Goal: Task Accomplishment & Management: Use online tool/utility

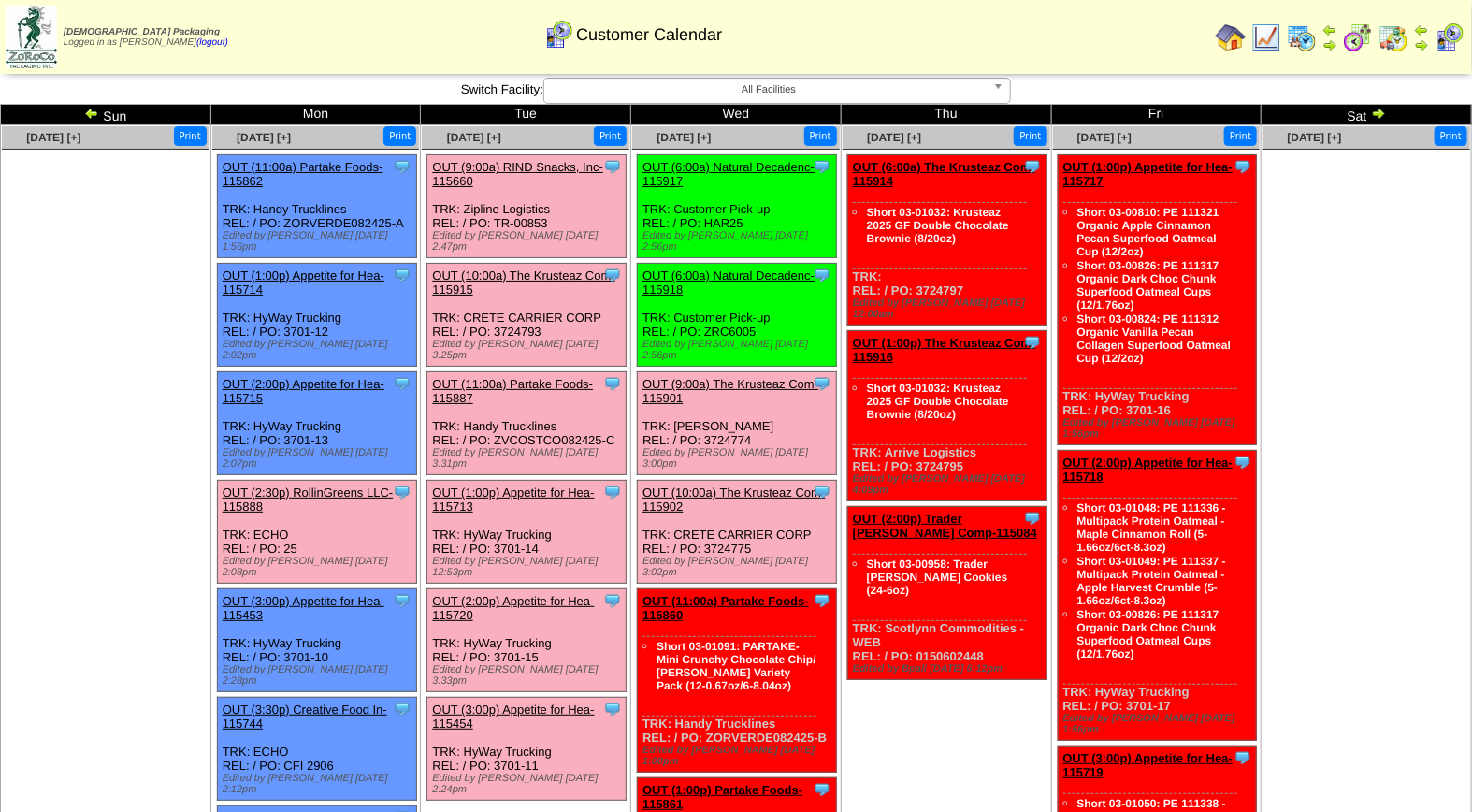
click at [515, 163] on link "OUT (9:00a) RIND Snacks, Inc-115660" at bounding box center [517, 173] width 171 height 28
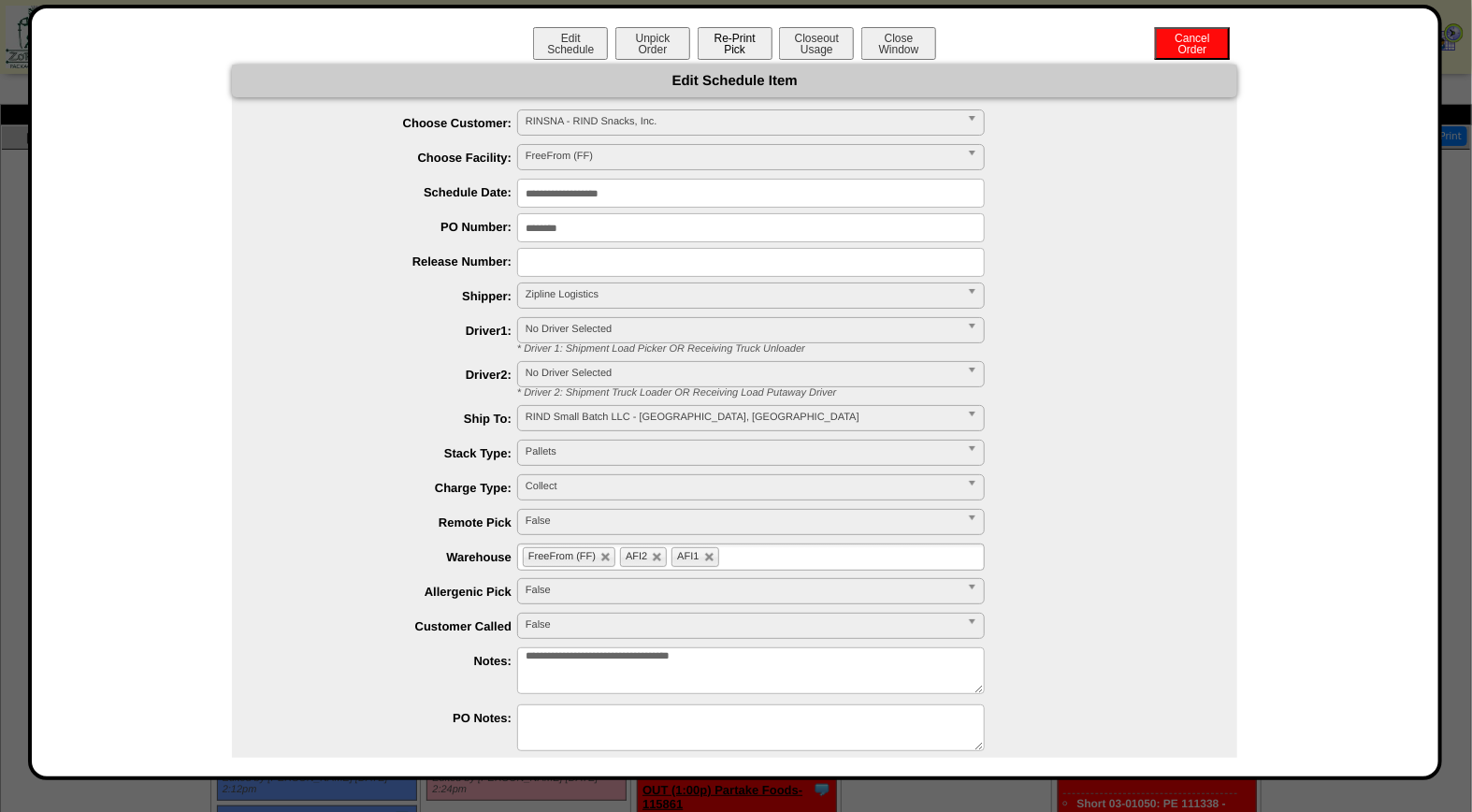
click at [720, 46] on button "Re-Print Pick" at bounding box center [735, 44] width 75 height 33
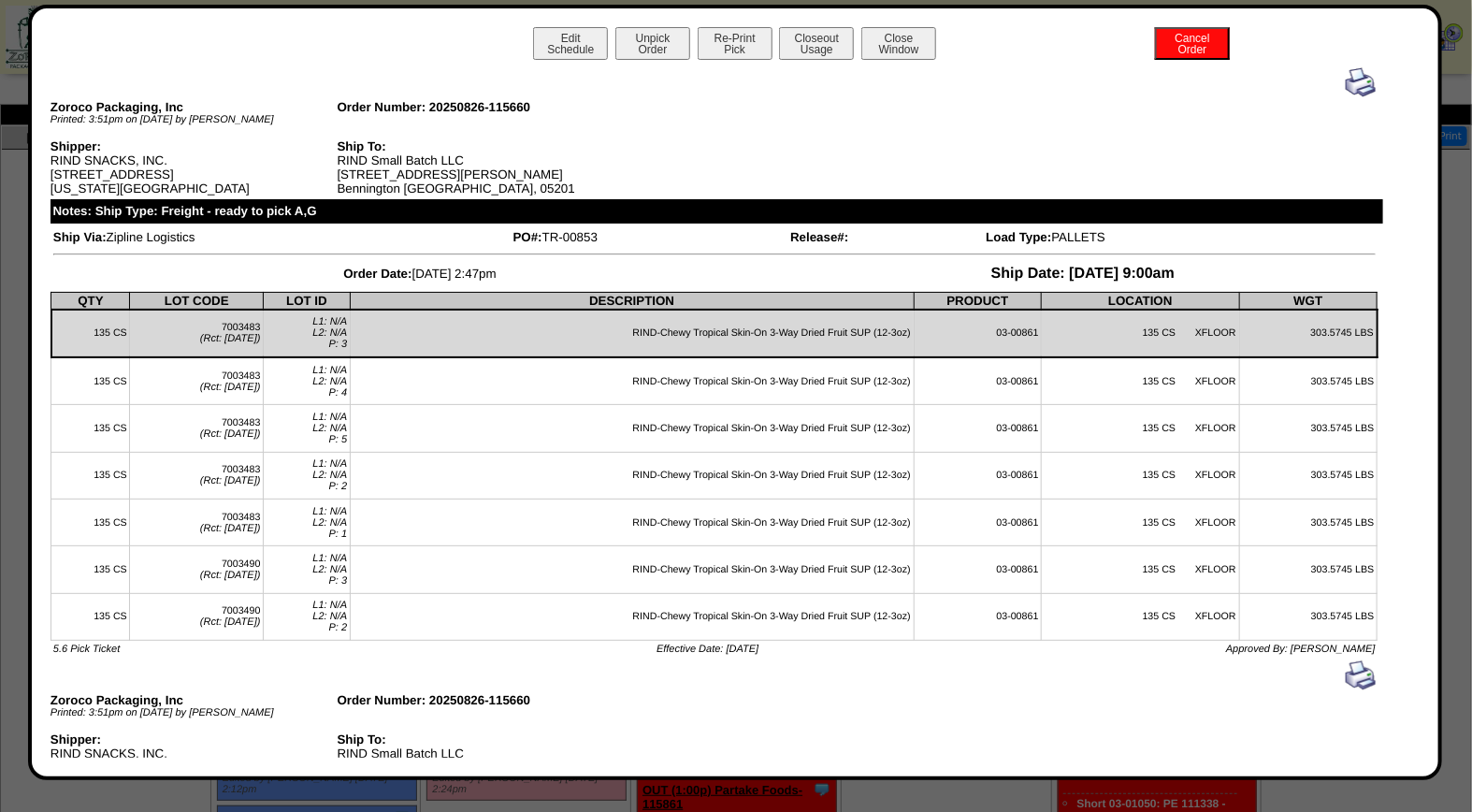
click at [1345, 86] on img at bounding box center [1360, 82] width 30 height 30
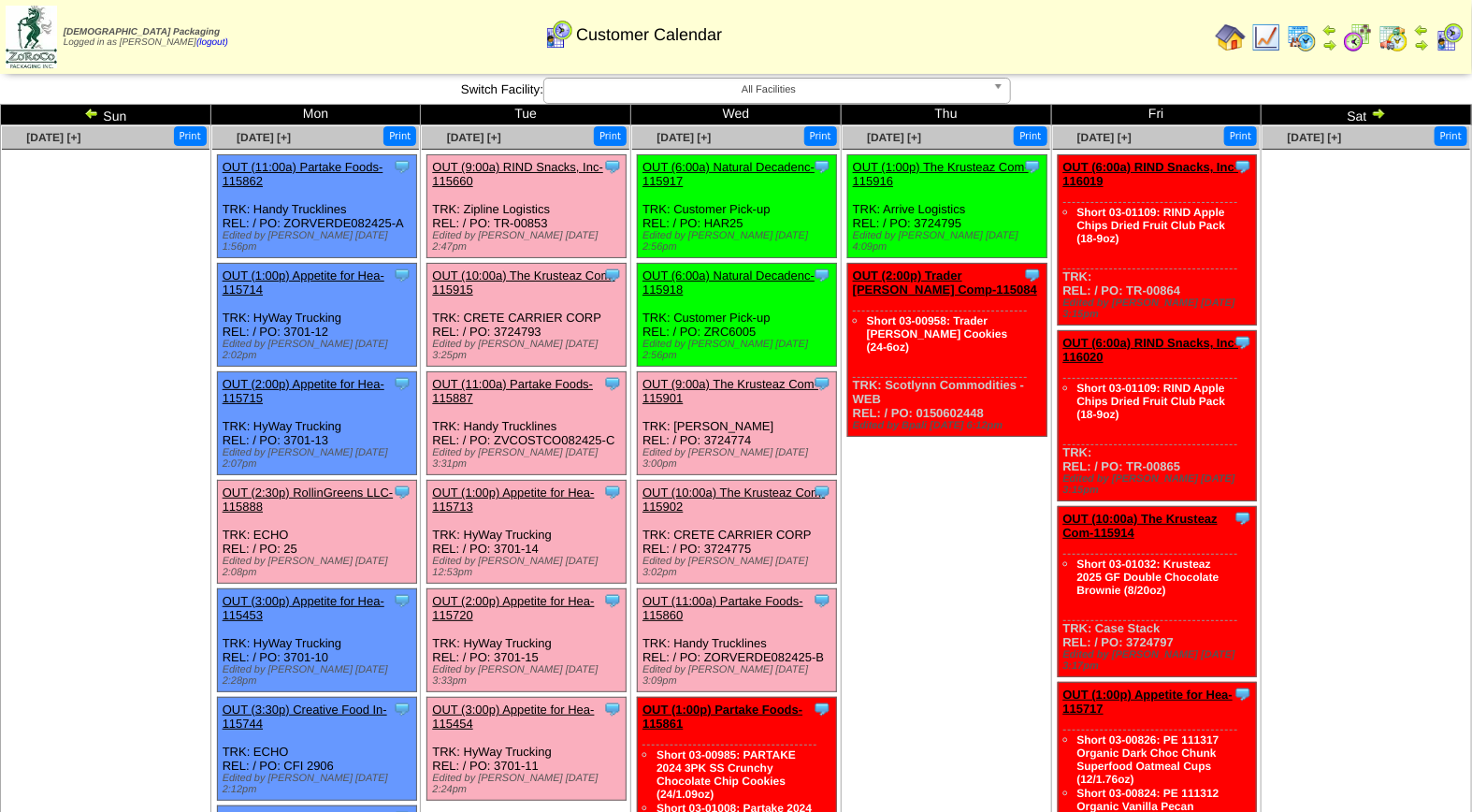
click at [534, 268] on link "OUT (10:00a) The Krusteaz Com-115915" at bounding box center [523, 282] width 182 height 28
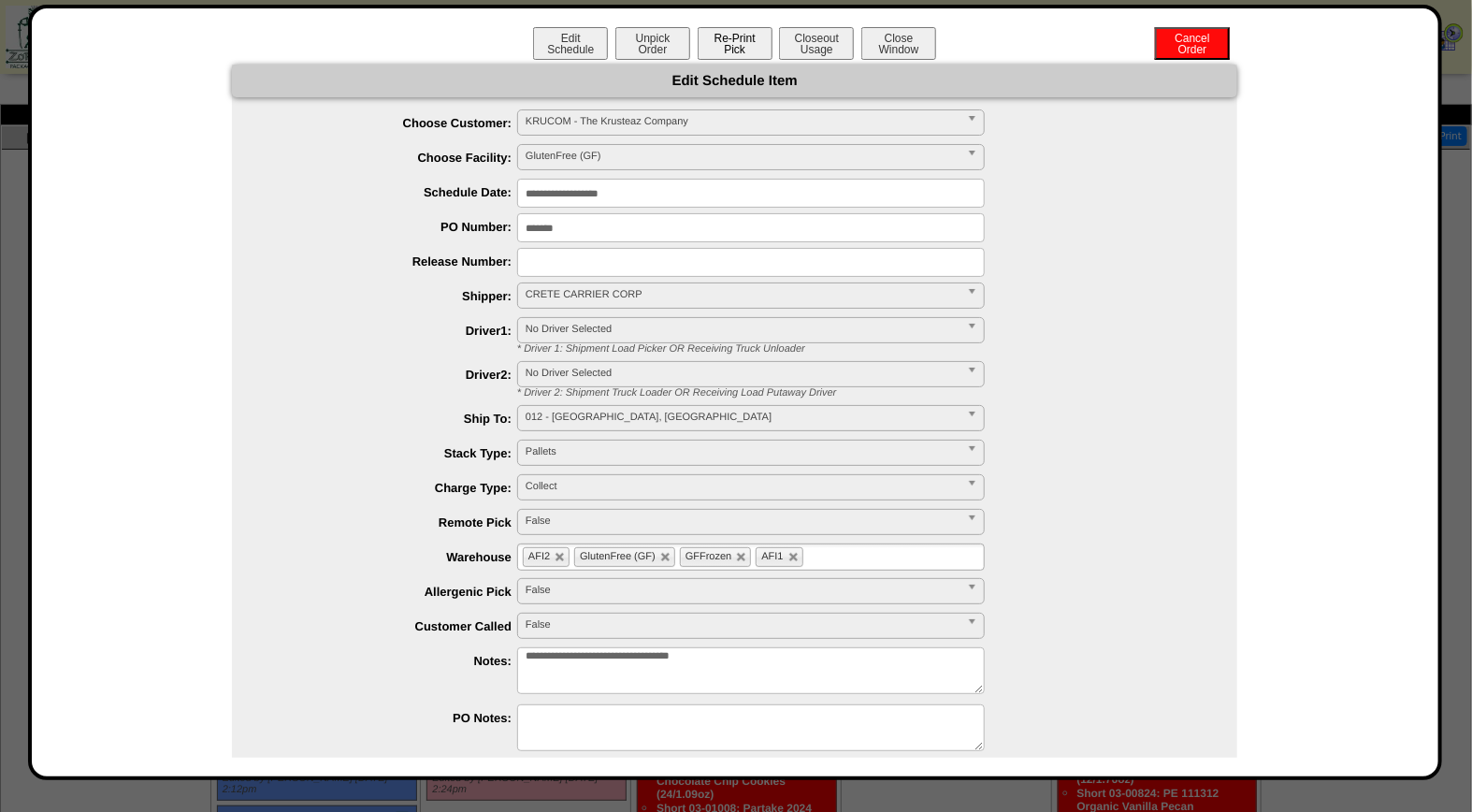
click at [731, 46] on button "Re-Print Pick" at bounding box center [735, 44] width 75 height 33
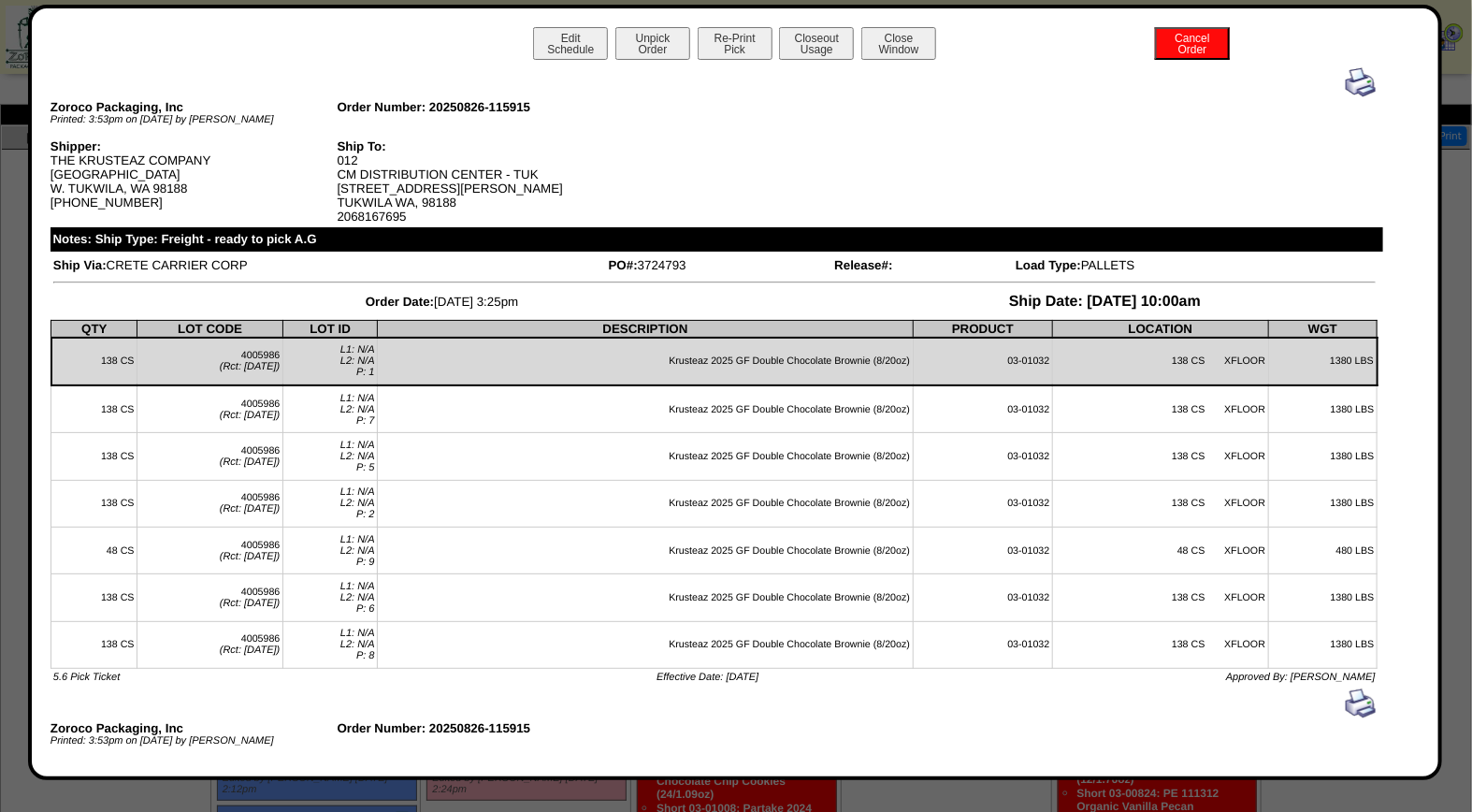
click at [1345, 81] on img at bounding box center [1360, 82] width 30 height 30
